Goal: Information Seeking & Learning: Learn about a topic

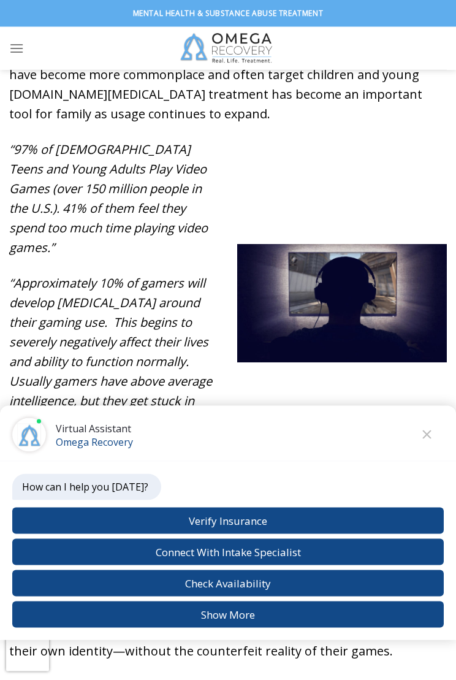
scroll to position [529, 0]
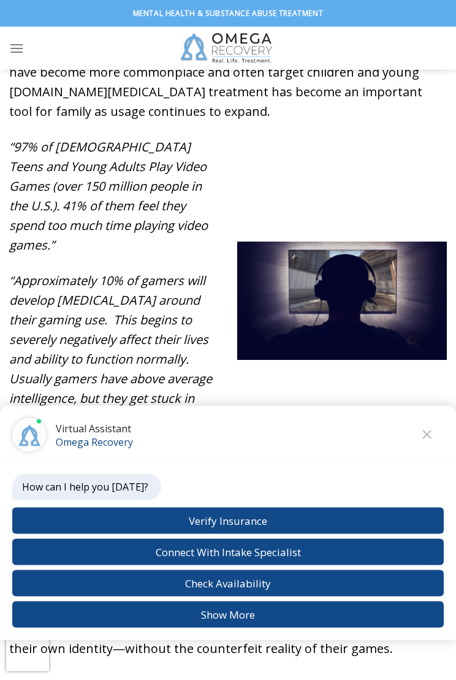
click at [262, 583] on button "Check Availability" at bounding box center [227, 583] width 431 height 26
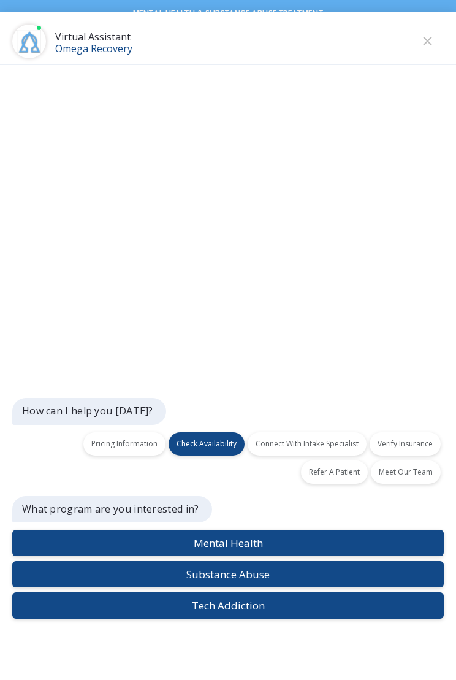
scroll to position [14, 0]
click at [262, 595] on button "Tech Addiction" at bounding box center [227, 605] width 431 height 26
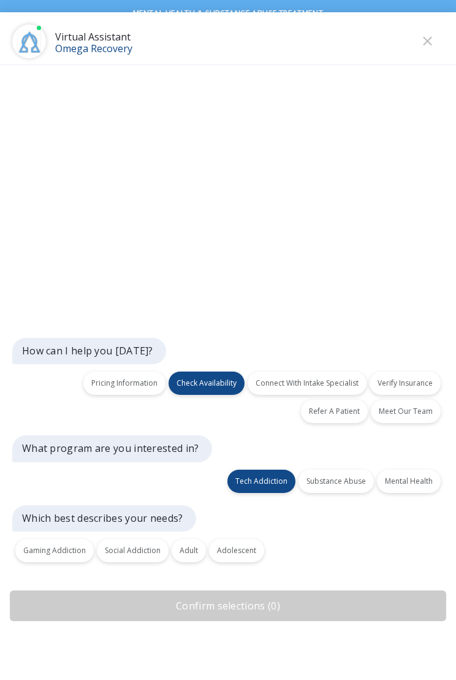
click at [57, 547] on button "Gaming Addiction" at bounding box center [54, 550] width 78 height 23
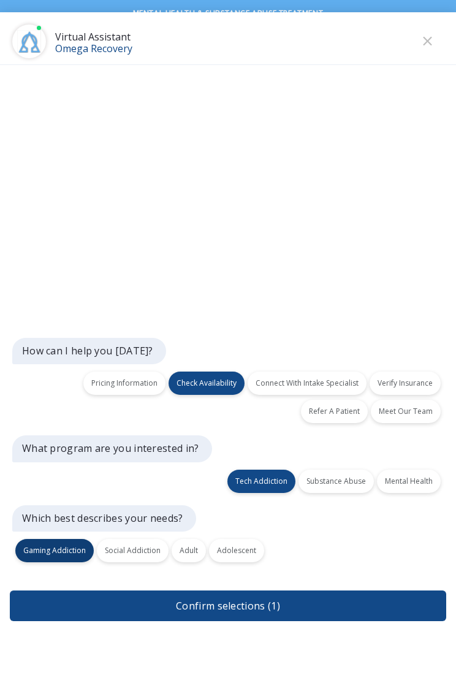
click at [269, 595] on button "Confirm selections ( 1 )" at bounding box center [228, 605] width 436 height 31
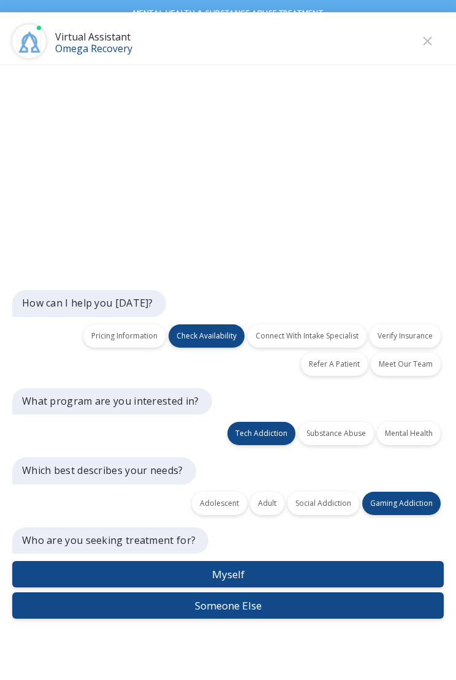
click at [265, 595] on button "Someone Else" at bounding box center [227, 605] width 431 height 26
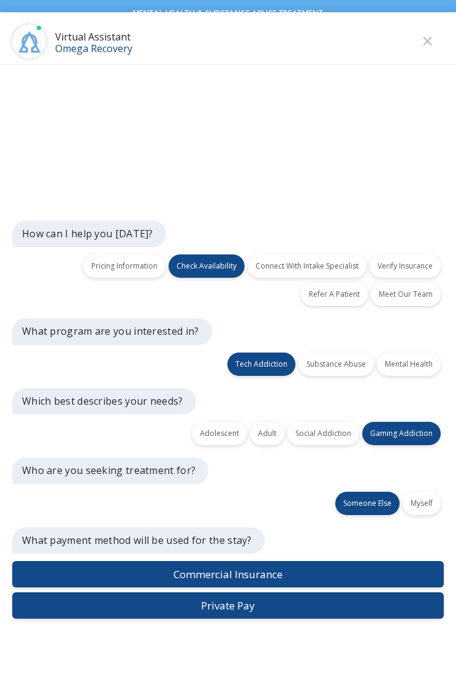
click at [267, 575] on button "Commercial Insurance" at bounding box center [227, 574] width 431 height 26
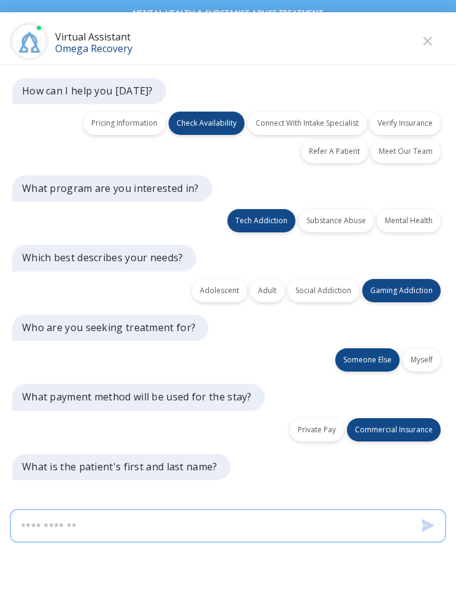
scroll to position [0, 0]
click at [433, 41] on button "Close" at bounding box center [427, 41] width 18 height 18
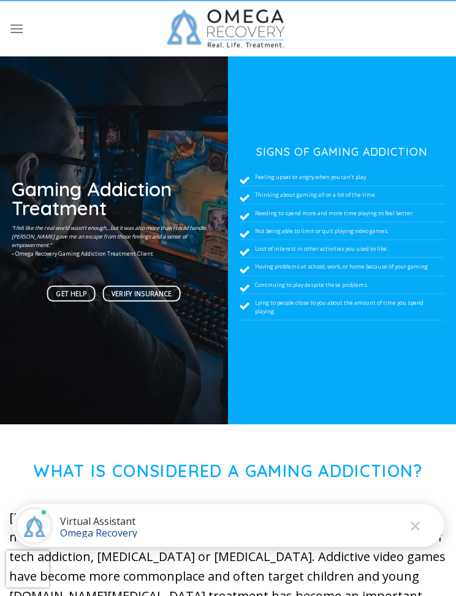
scroll to position [14, 0]
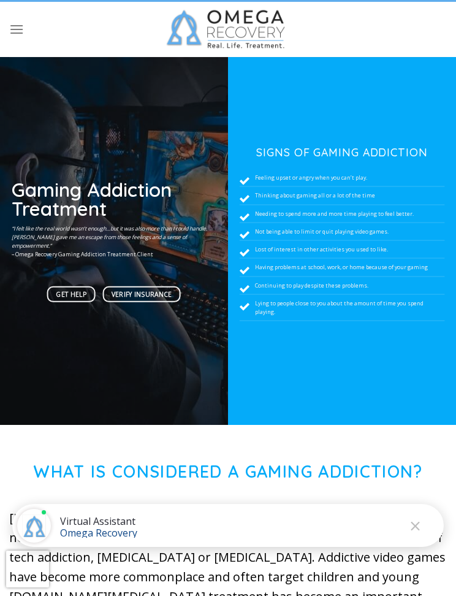
click at [422, 531] on button "Close" at bounding box center [415, 526] width 18 height 18
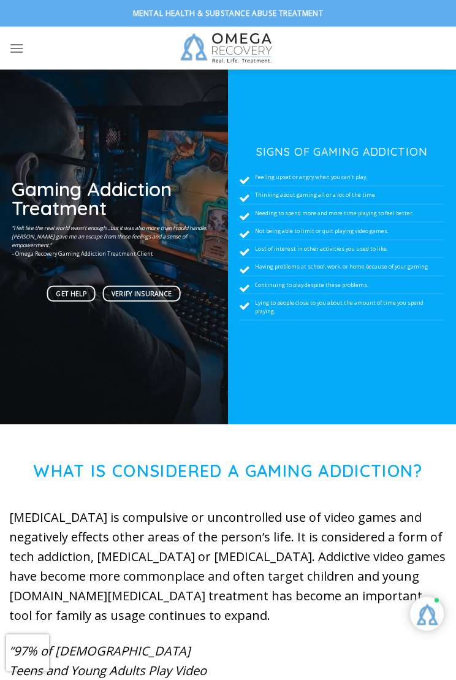
scroll to position [1743, 0]
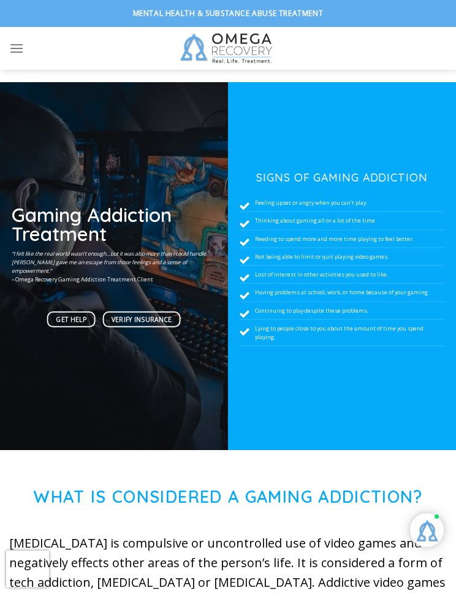
scroll to position [0, 0]
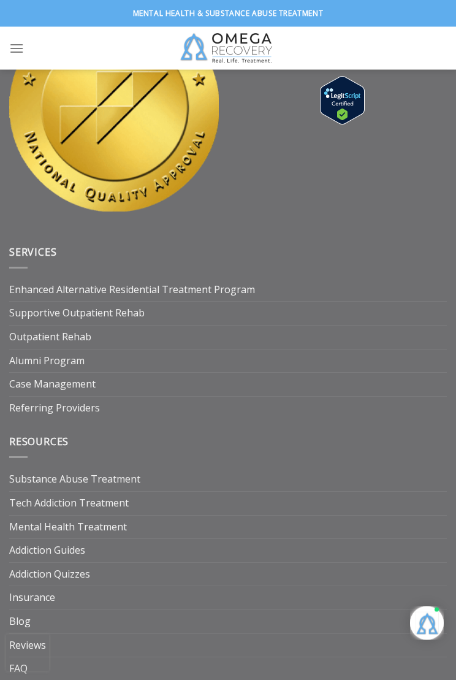
scroll to position [3545, 0]
click at [83, 336] on link "Outpatient Rehab" at bounding box center [50, 336] width 82 height 23
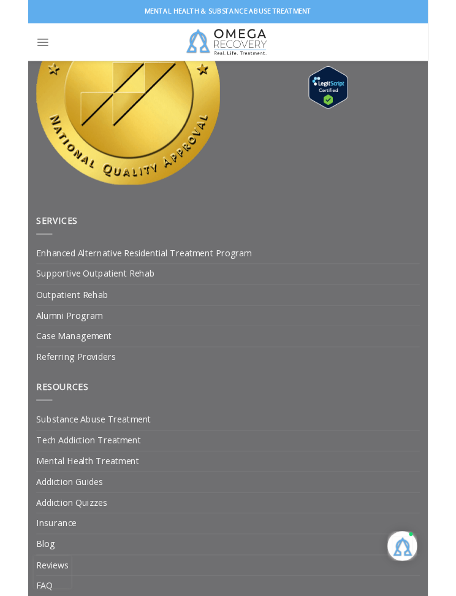
scroll to position [3580, 0]
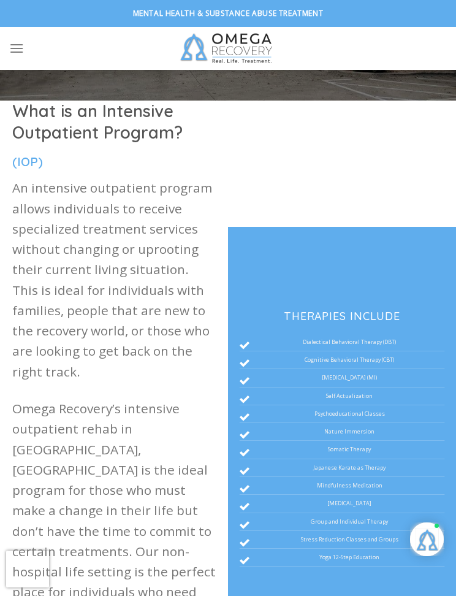
scroll to position [256, 0]
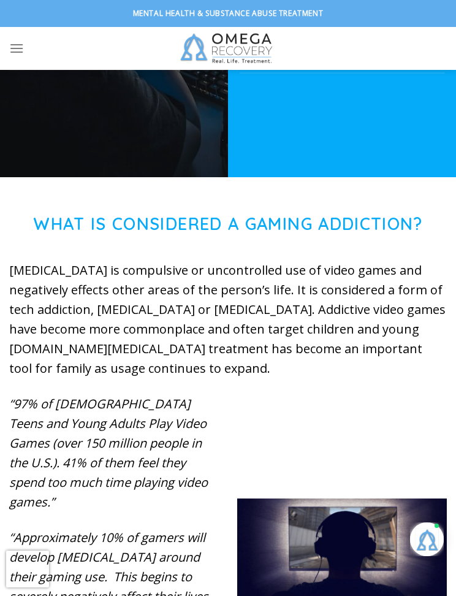
scroll to position [244, 0]
